Goal: Information Seeking & Learning: Learn about a topic

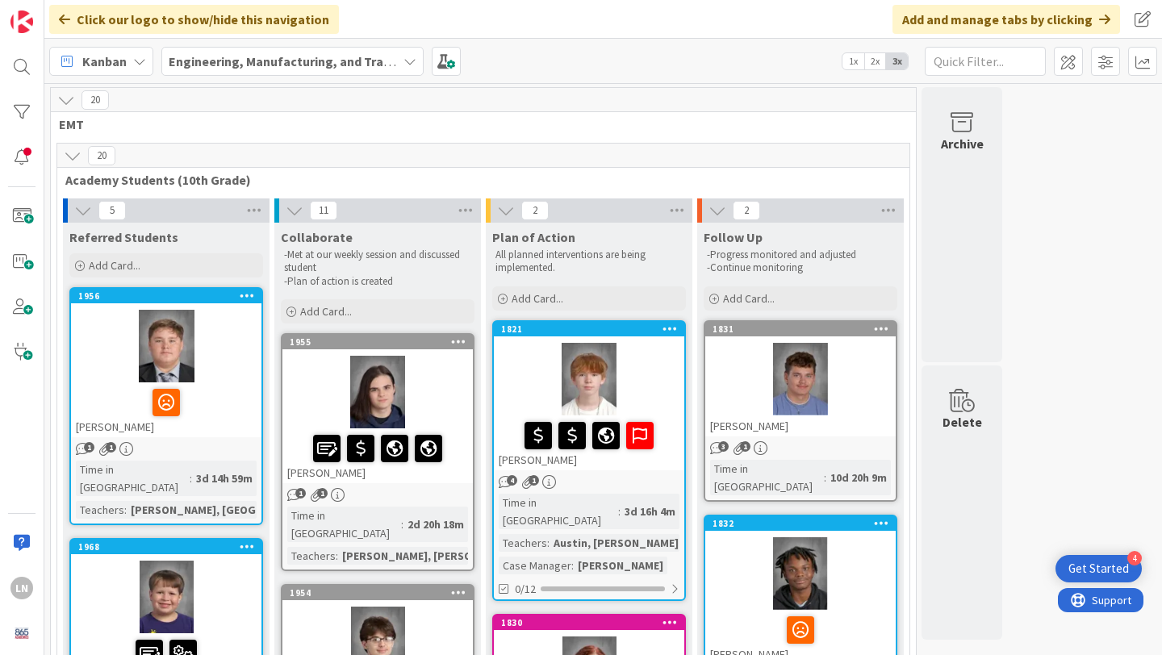
click at [636, 130] on span "EMT" at bounding box center [477, 124] width 836 height 16
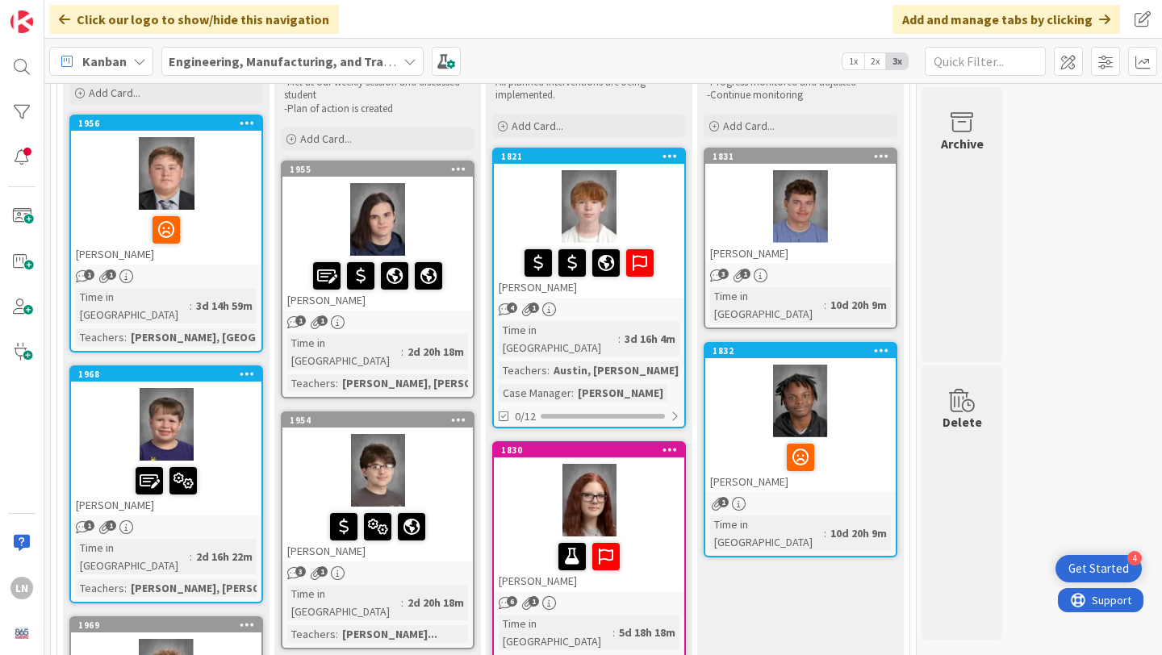
scroll to position [109, 0]
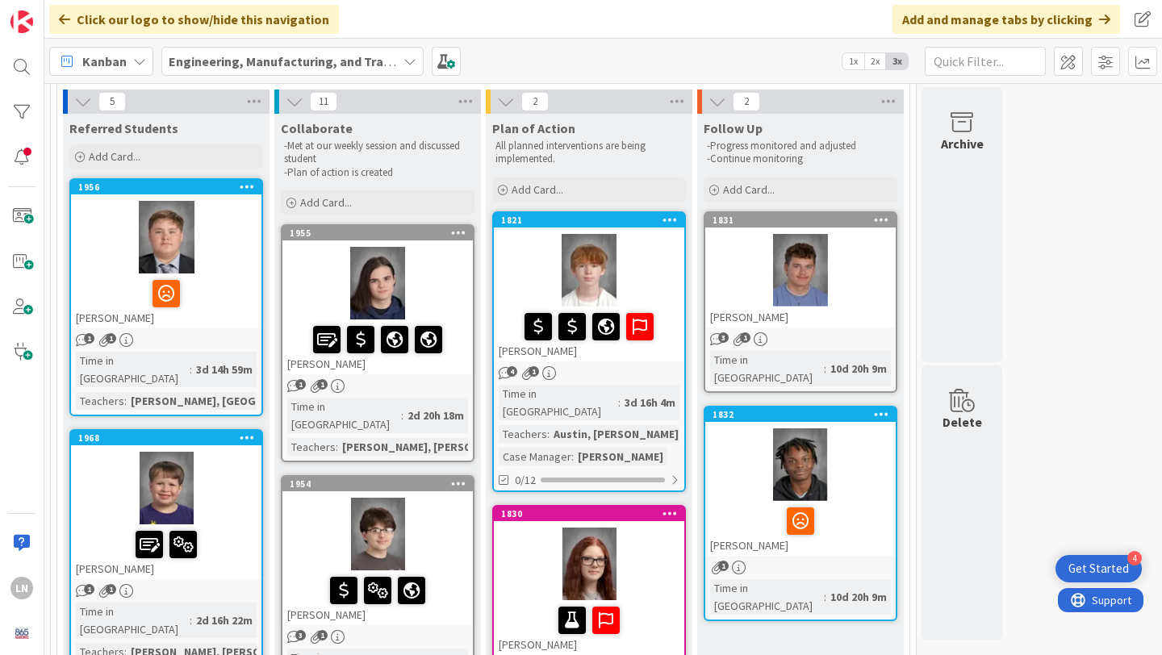
click at [221, 270] on div at bounding box center [166, 237] width 190 height 73
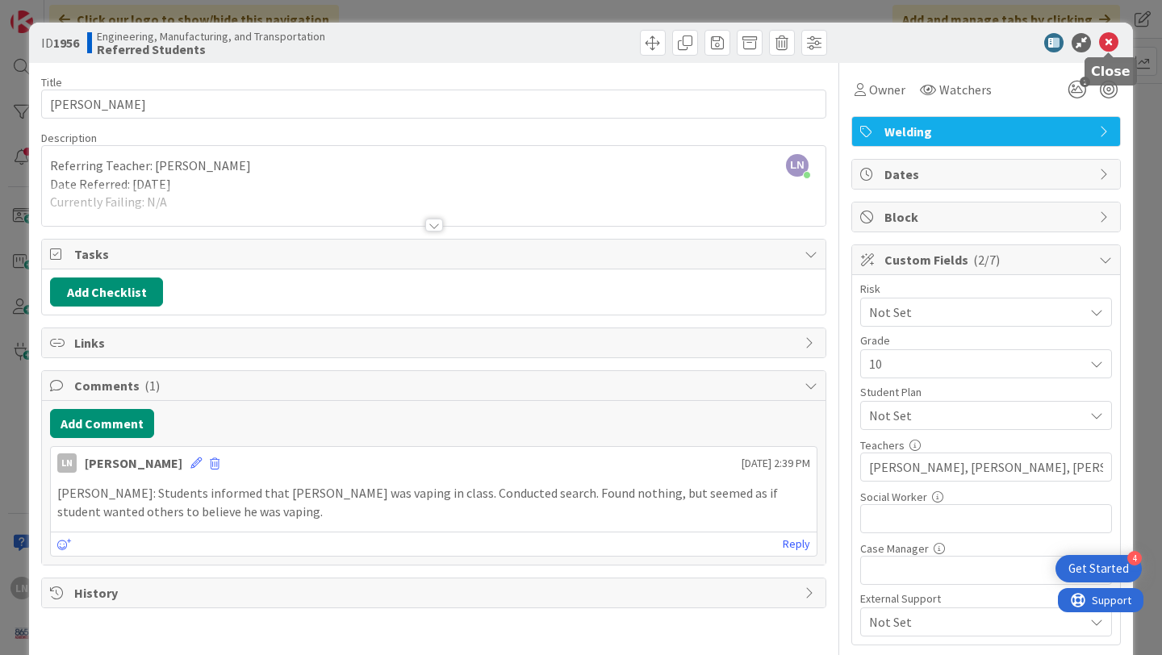
click at [1109, 40] on icon at bounding box center [1108, 42] width 19 height 19
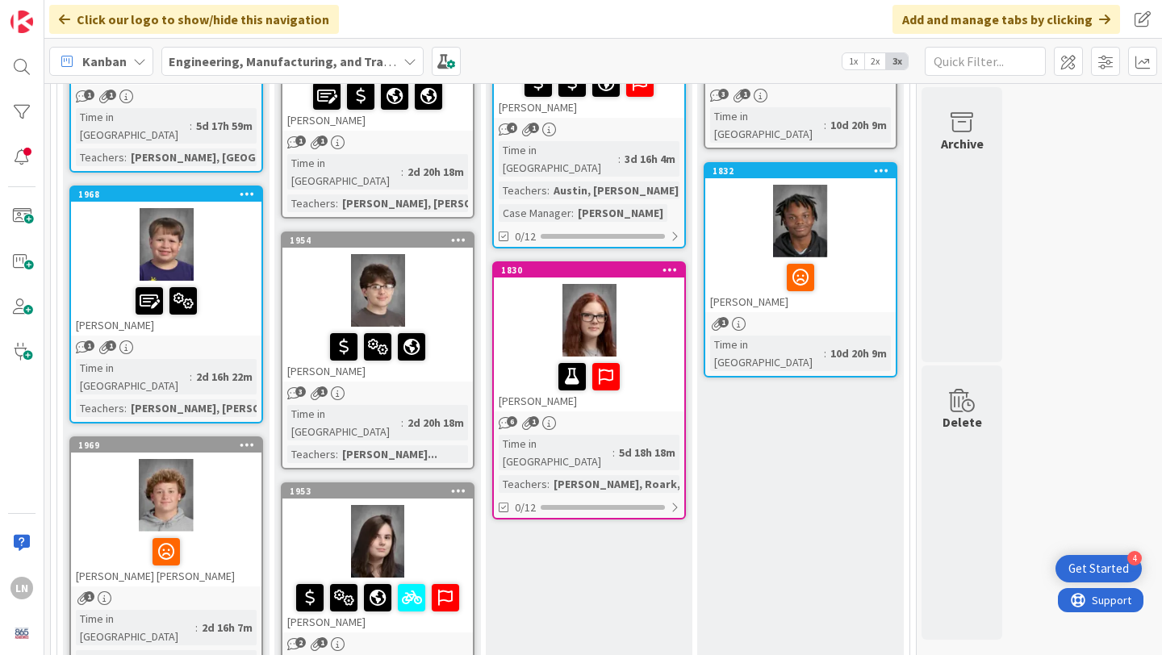
click at [220, 535] on div at bounding box center [166, 552] width 181 height 34
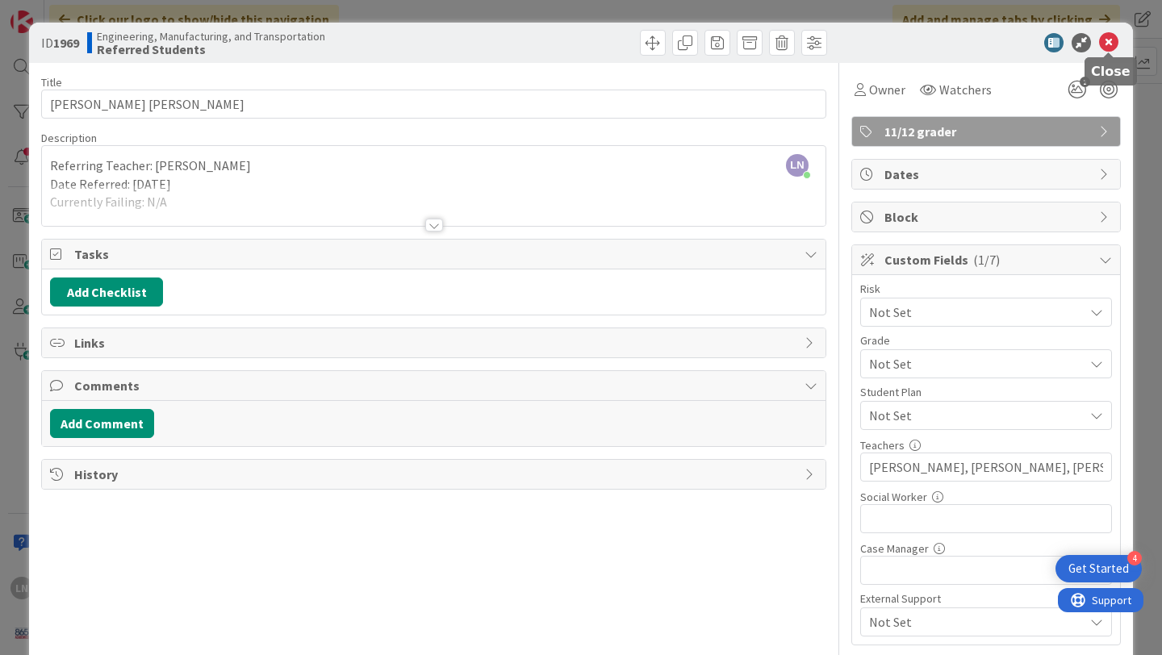
click at [1104, 41] on icon at bounding box center [1108, 42] width 19 height 19
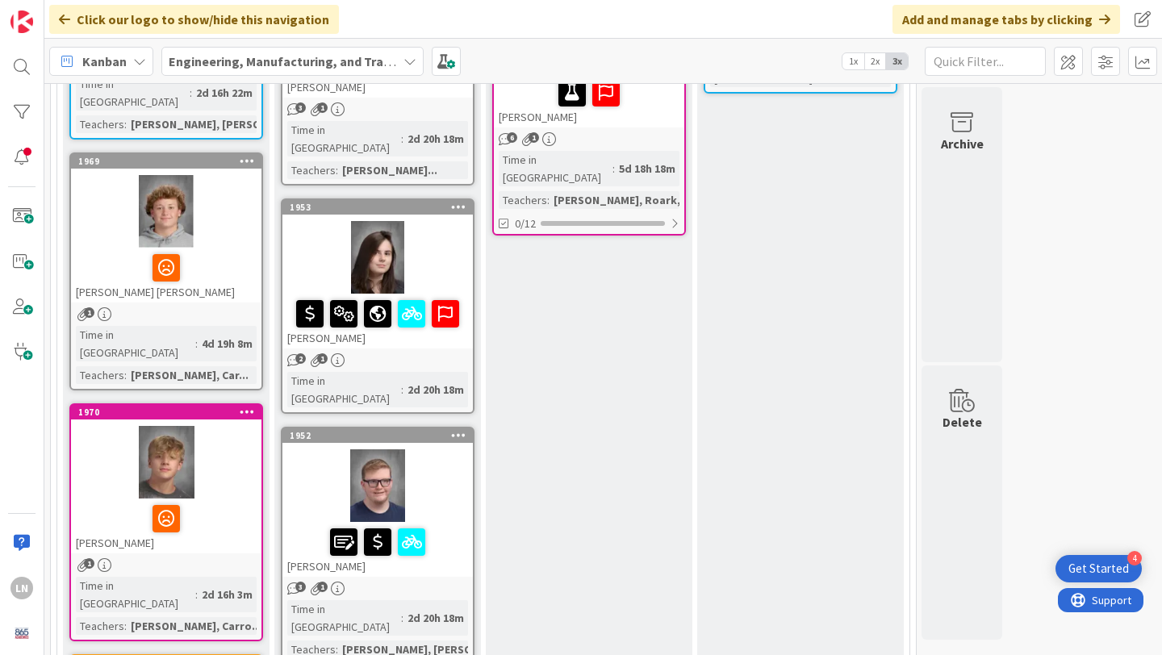
click at [219, 426] on div at bounding box center [166, 462] width 190 height 73
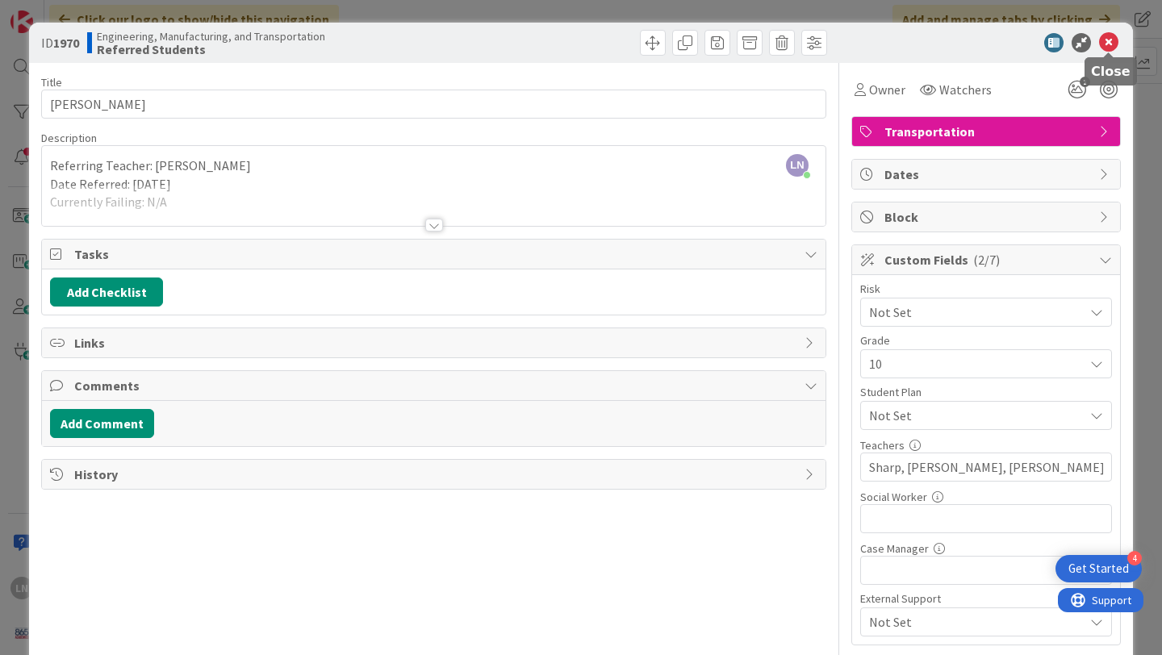
click at [1113, 42] on icon at bounding box center [1108, 42] width 19 height 19
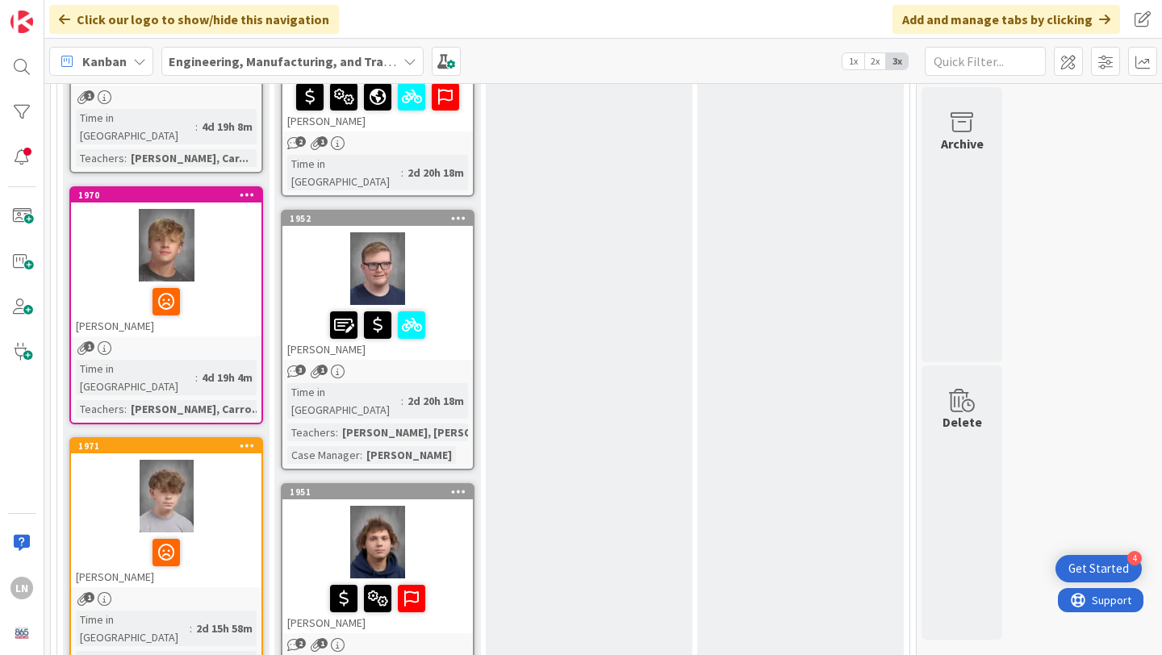
click at [240, 536] on div at bounding box center [166, 553] width 181 height 34
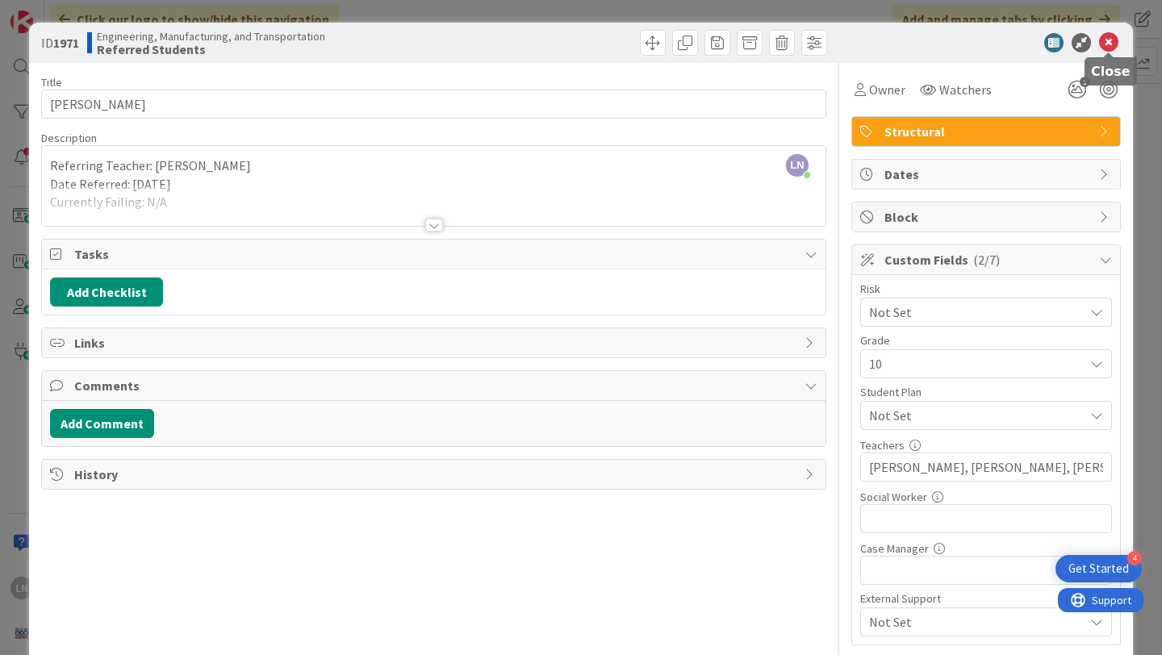
click at [1108, 40] on icon at bounding box center [1108, 42] width 19 height 19
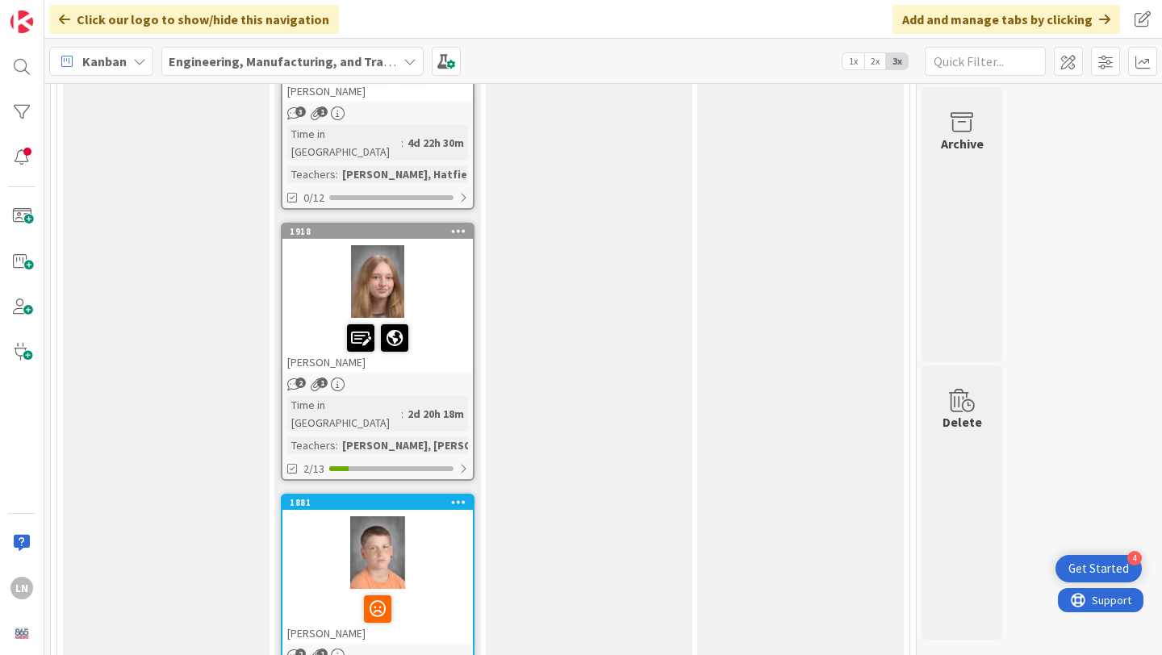
scroll to position [2212, 0]
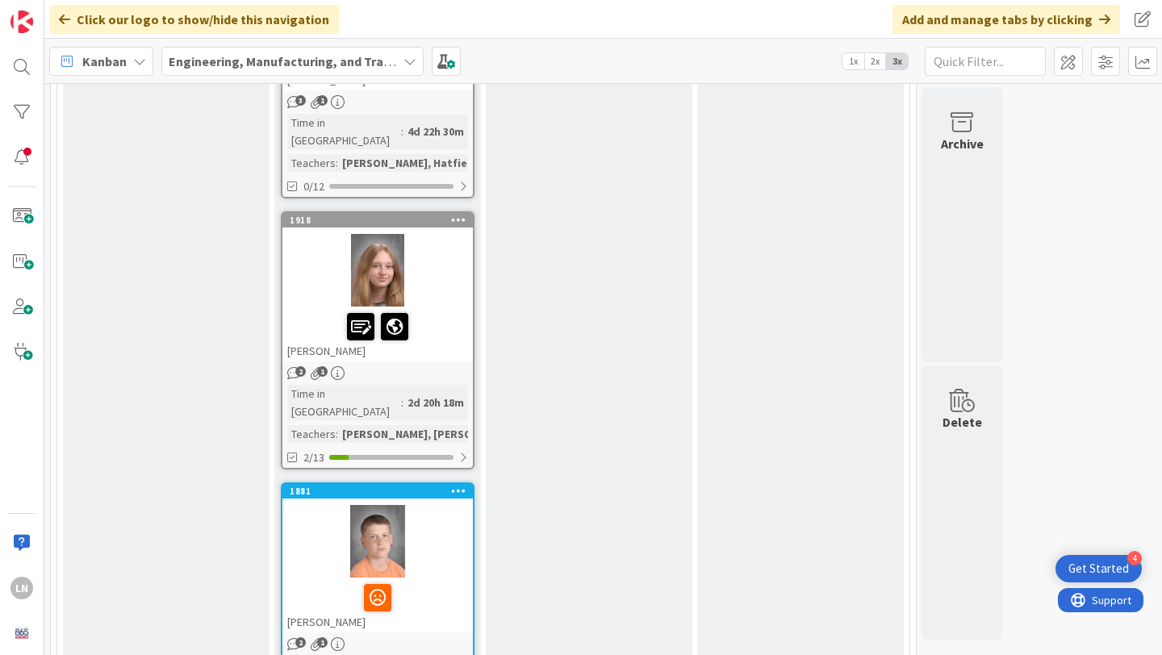
click at [457, 505] on div at bounding box center [377, 541] width 190 height 73
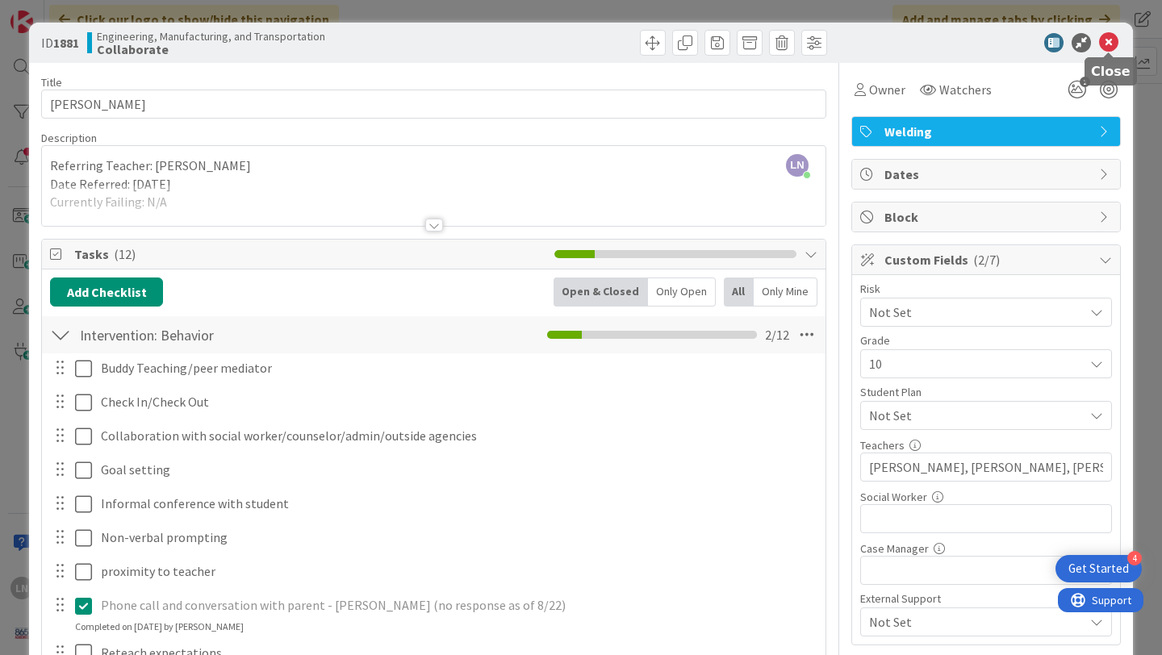
click at [1106, 42] on icon at bounding box center [1108, 42] width 19 height 19
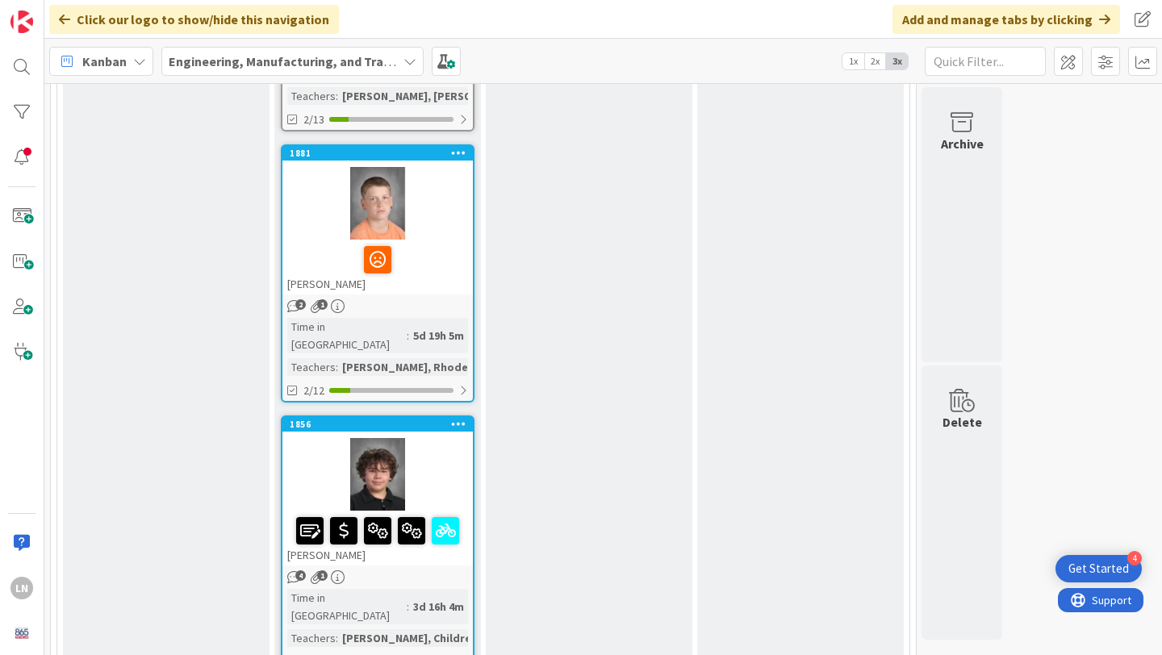
scroll to position [2550, 0]
click at [444, 438] on div at bounding box center [377, 474] width 190 height 73
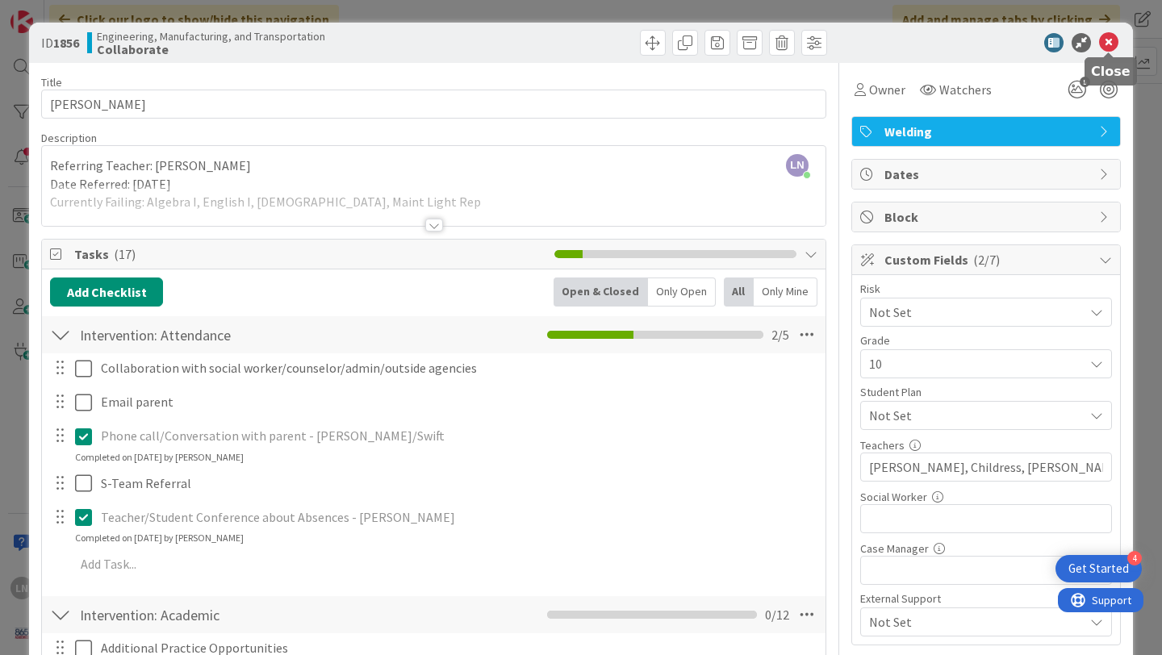
click at [1109, 48] on icon at bounding box center [1108, 42] width 19 height 19
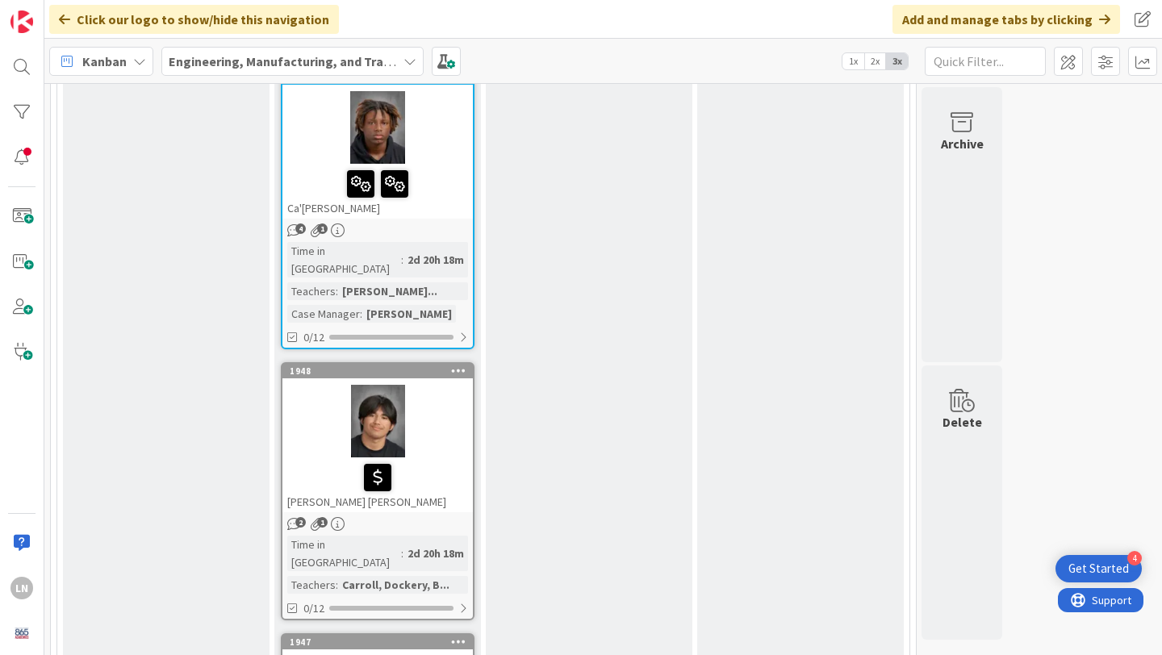
scroll to position [1521, 0]
